Goal: Task Accomplishment & Management: Manage account settings

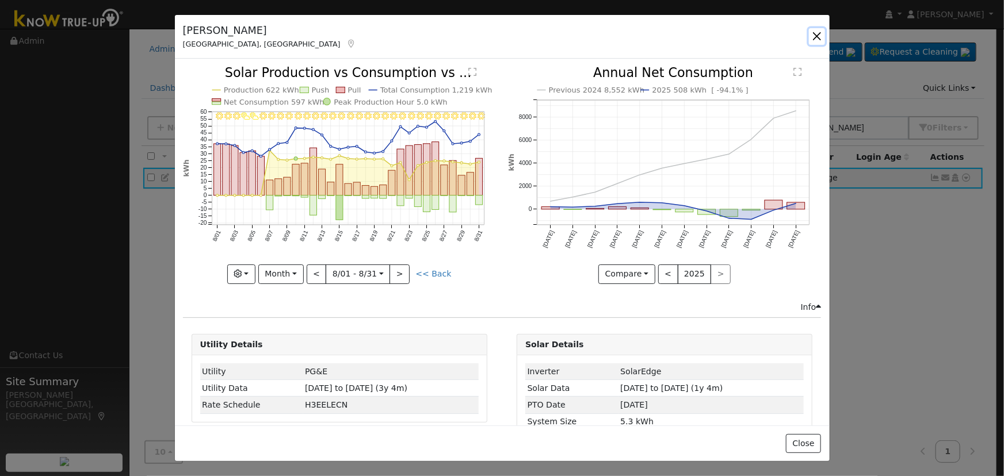
click at [818, 34] on button "button" at bounding box center [817, 36] width 16 height 16
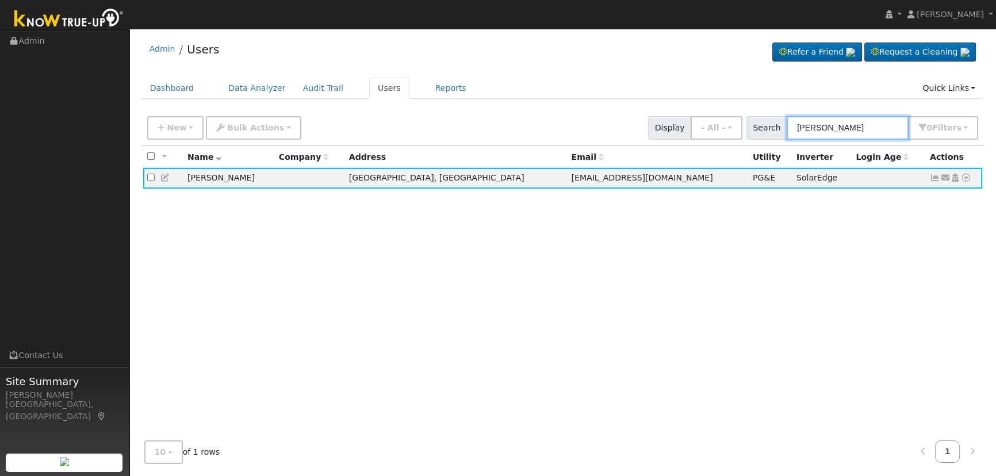
drag, startPoint x: 855, startPoint y: 132, endPoint x: 629, endPoint y: 113, distance: 226.8
click at [633, 113] on div "New Add User Quick Add Quick Connect Quick Convert Lead Bulk Actions Send Email…" at bounding box center [563, 126] width 836 height 28
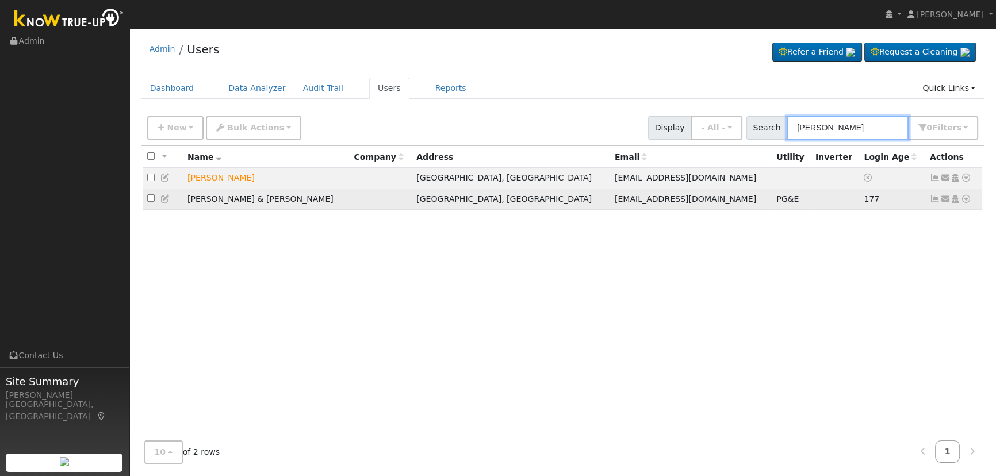
type input "[PERSON_NAME]"
click at [933, 198] on icon at bounding box center [935, 199] width 10 height 8
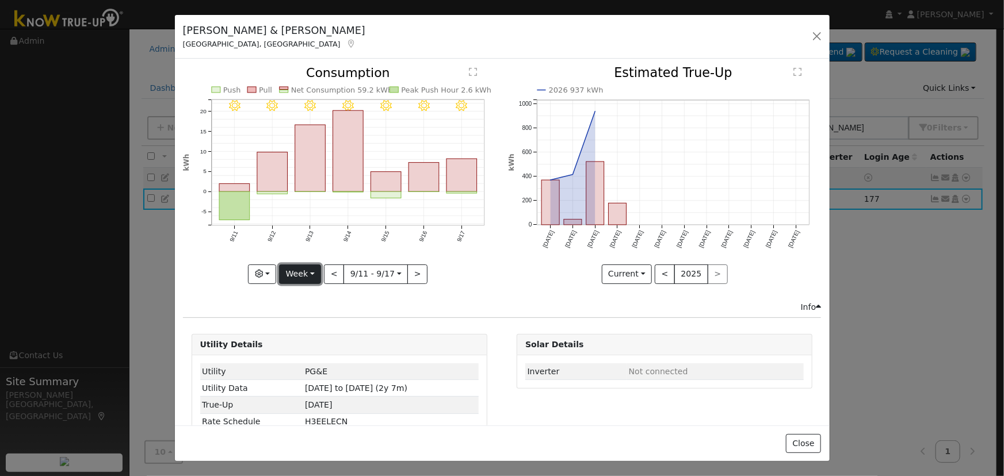
click at [306, 270] on button "Week" at bounding box center [300, 275] width 42 height 20
click at [305, 289] on link "Day" at bounding box center [319, 297] width 80 height 16
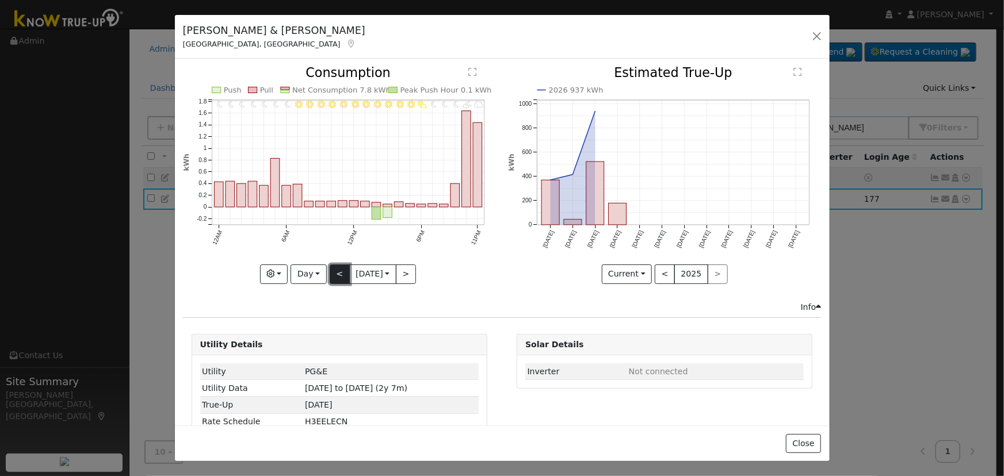
click at [337, 270] on button "<" at bounding box center [340, 275] width 20 height 20
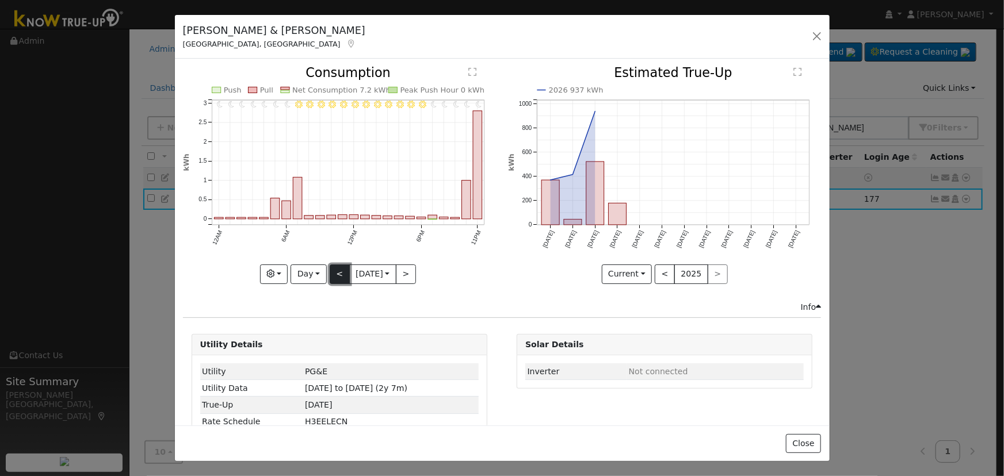
click at [337, 270] on button "<" at bounding box center [340, 275] width 20 height 20
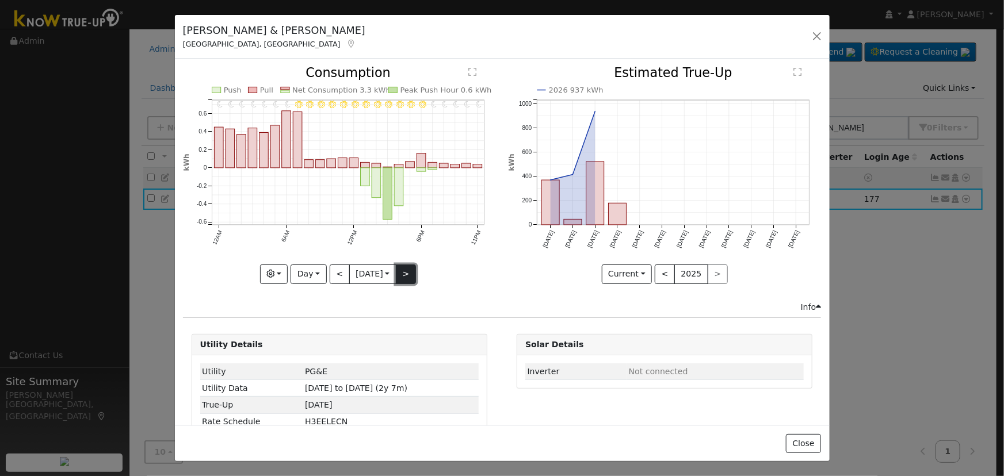
click at [402, 271] on button ">" at bounding box center [406, 275] width 20 height 20
type input "[DATE]"
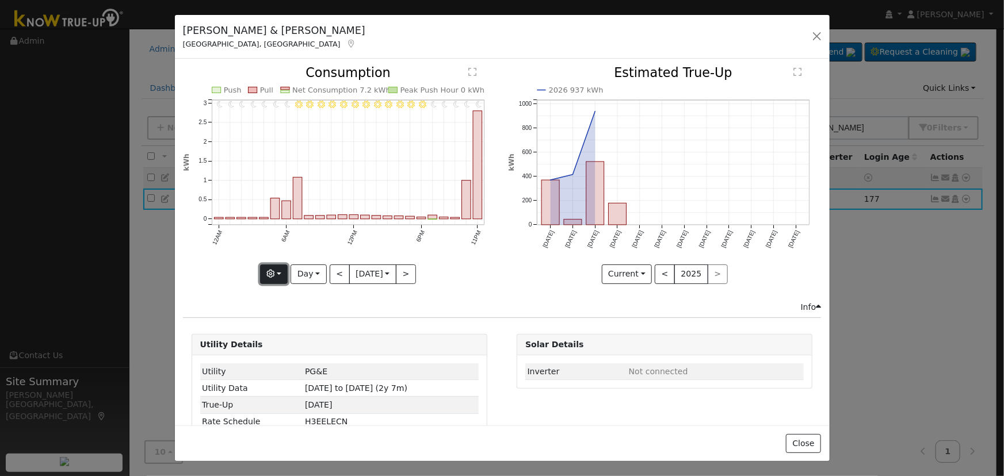
click at [274, 276] on button "button" at bounding box center [274, 275] width 28 height 20
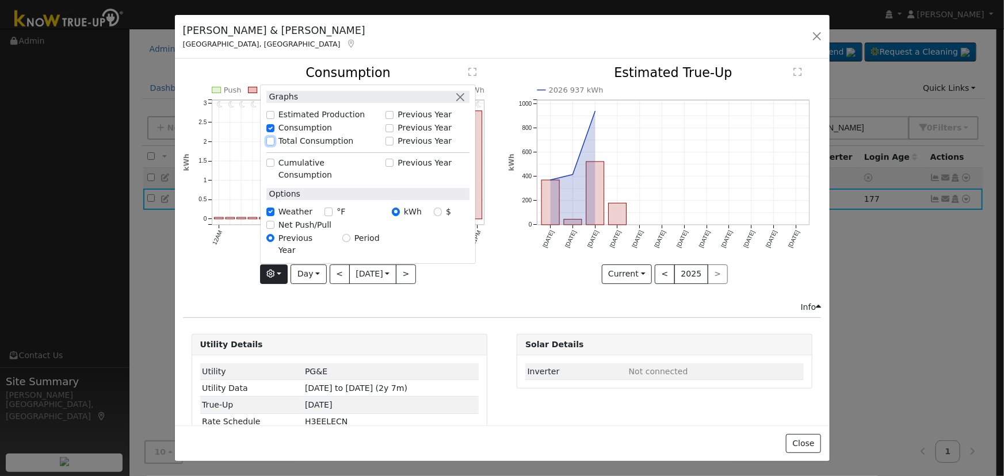
click at [268, 145] on input "Total Consumption" at bounding box center [270, 141] width 8 height 8
checkbox input "true"
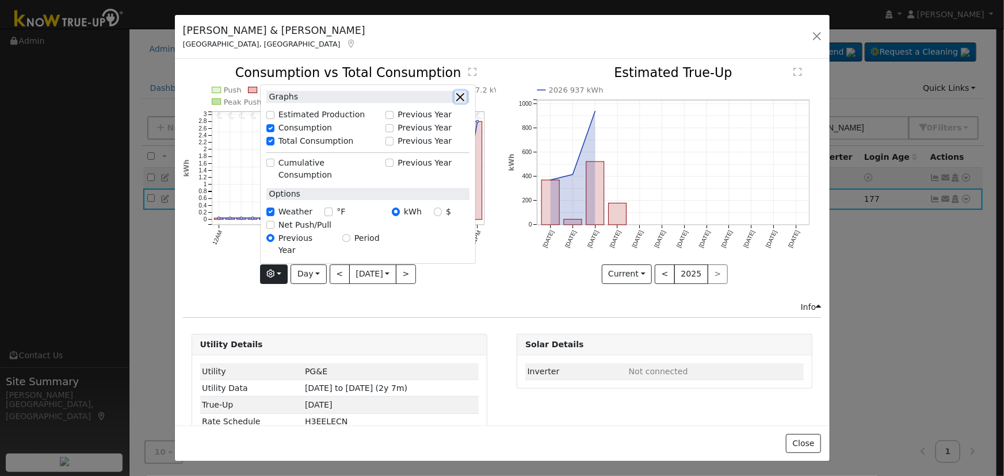
click at [454, 103] on button "button" at bounding box center [460, 97] width 12 height 12
